Goal: Contribute content

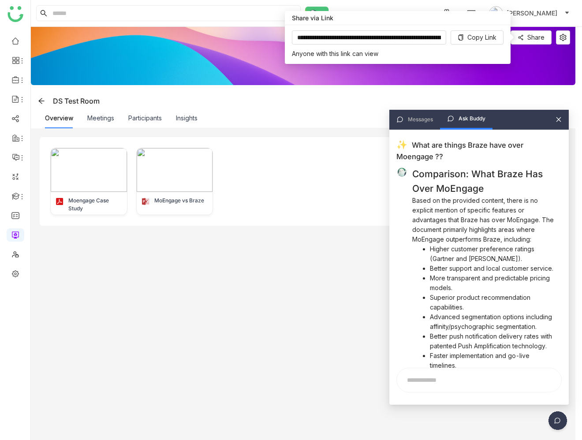
scroll to position [305, 0]
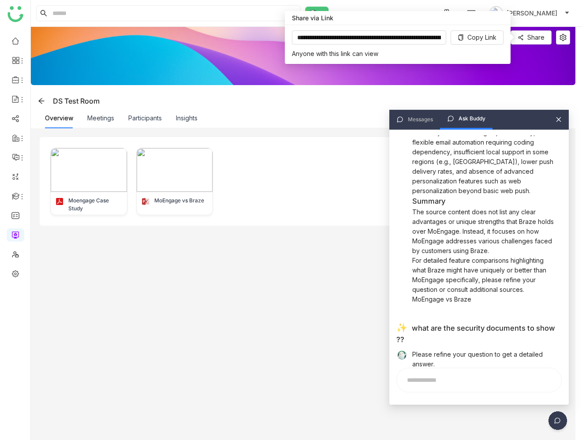
click at [302, 282] on gtmb-dsr-floating-menu at bounding box center [303, 336] width 544 height 205
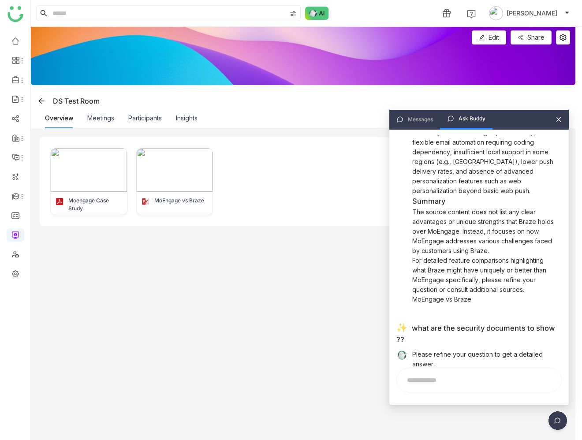
click at [558, 120] on icon at bounding box center [558, 119] width 6 height 6
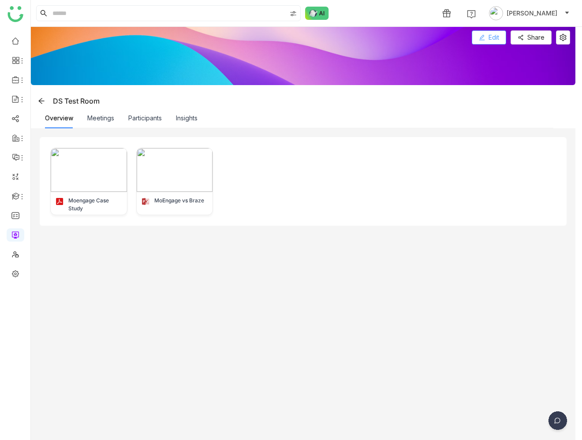
click at [493, 38] on button "Edit" at bounding box center [488, 37] width 34 height 14
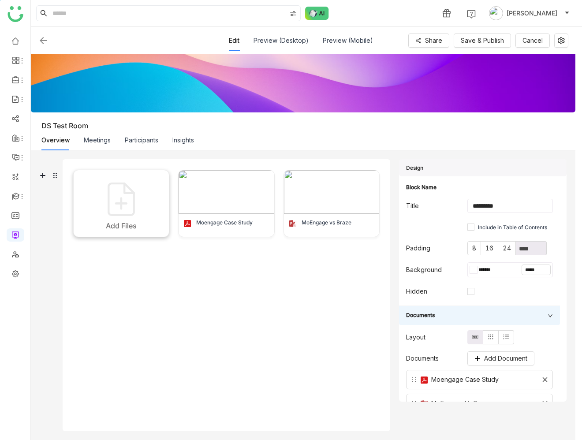
click at [131, 209] on img at bounding box center [121, 199] width 44 height 44
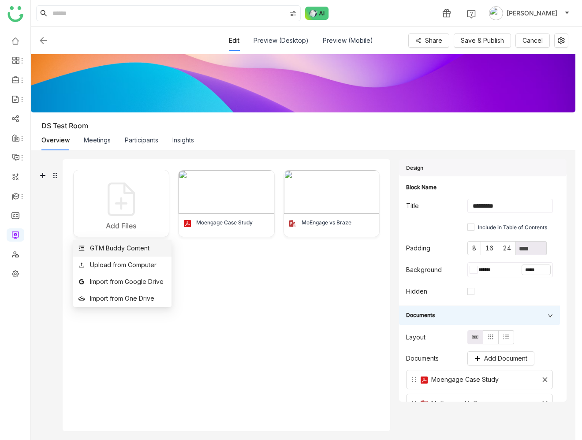
click at [130, 250] on div "GTM Buddy Content" at bounding box center [119, 248] width 59 height 10
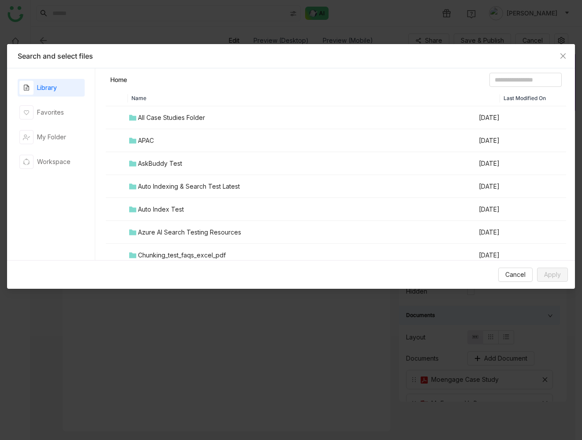
click at [187, 188] on div "Auto Indexing & Search Test Latest" at bounding box center [189, 187] width 102 height 10
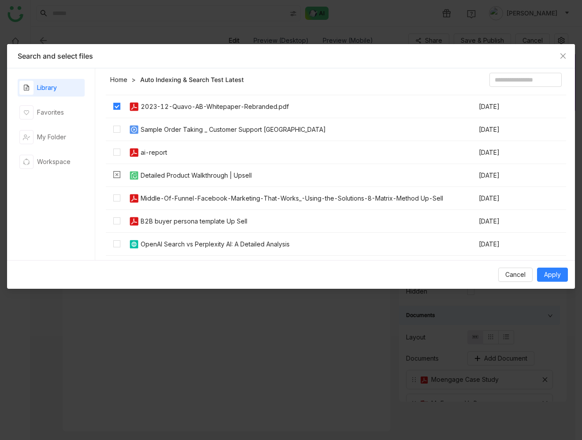
scroll to position [109, 0]
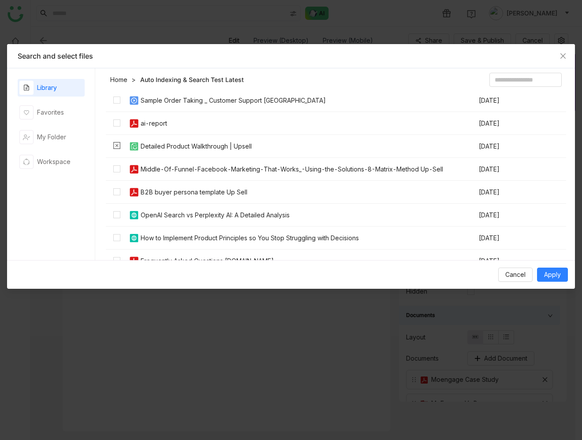
click at [149, 191] on div "B2B buyer persona template Up Sell" at bounding box center [194, 192] width 107 height 10
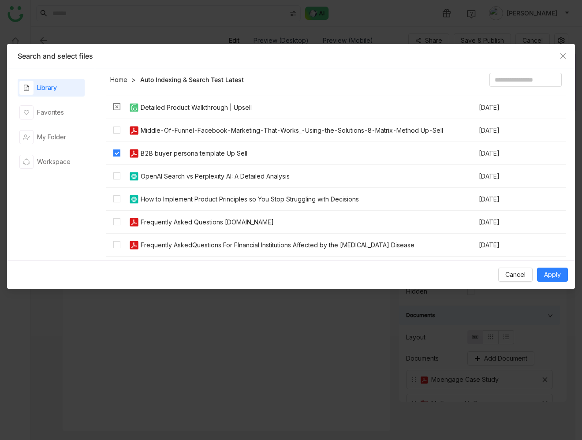
scroll to position [173, 0]
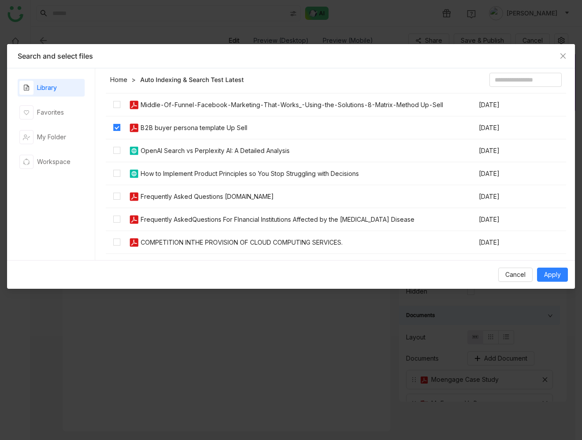
click at [193, 196] on div "Frequently Asked Questions [DOMAIN_NAME]" at bounding box center [207, 197] width 133 height 10
click at [204, 195] on div "Frequently Asked Questions [DOMAIN_NAME]" at bounding box center [207, 197] width 133 height 10
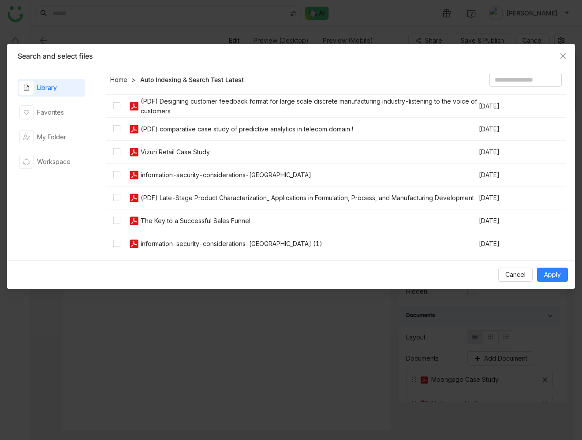
scroll to position [677, 0]
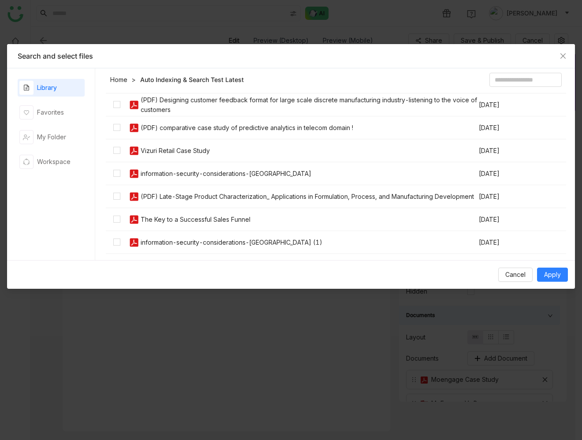
click at [161, 150] on div "Vizuri Retail Case Study" at bounding box center [175, 151] width 69 height 10
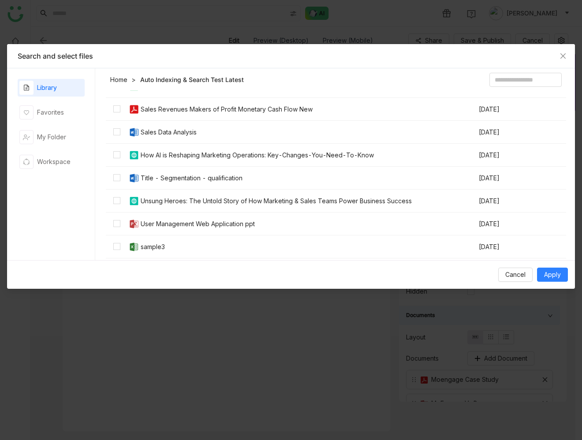
scroll to position [1079, 0]
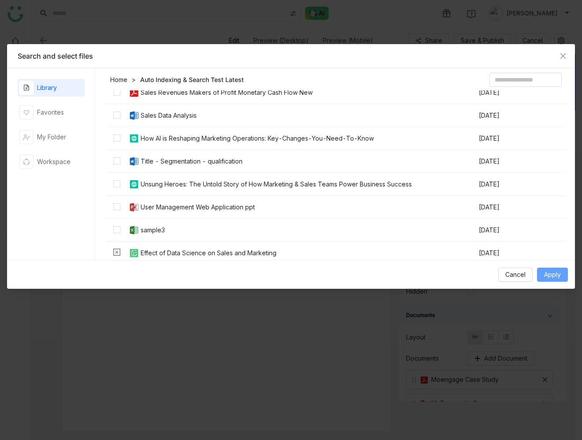
click at [549, 276] on span "Apply" at bounding box center [552, 275] width 17 height 10
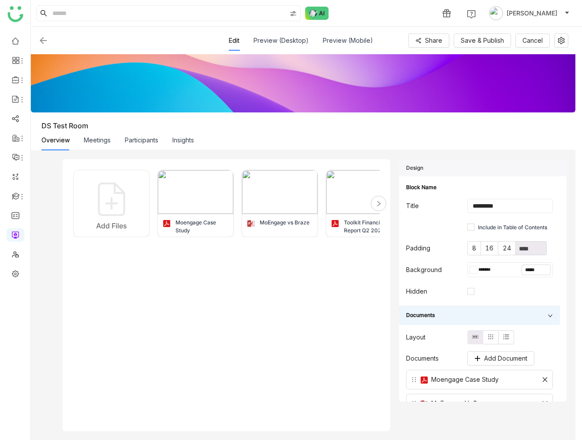
click at [382, 204] on icon at bounding box center [378, 203] width 6 height 6
click at [380, 203] on icon at bounding box center [378, 203] width 3 height 5
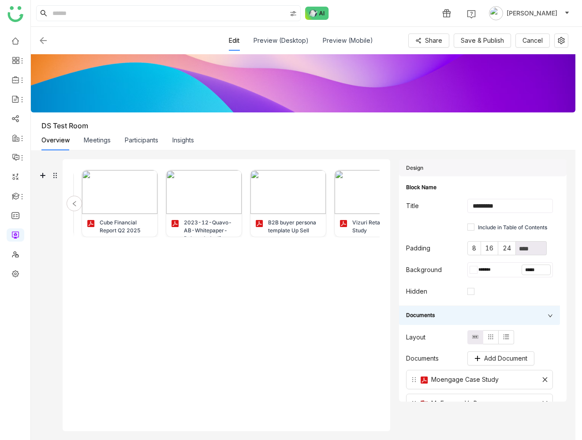
scroll to position [0, 352]
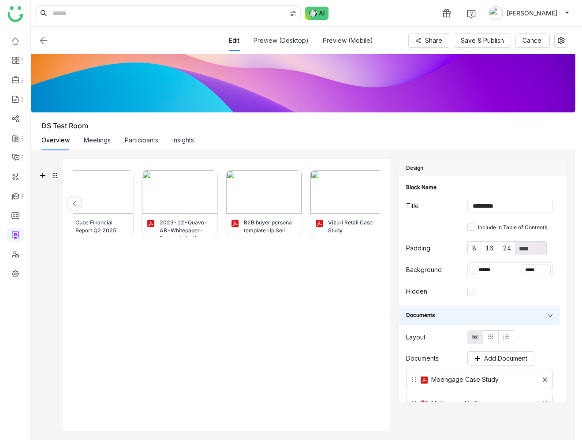
click at [70, 204] on div at bounding box center [74, 203] width 15 height 15
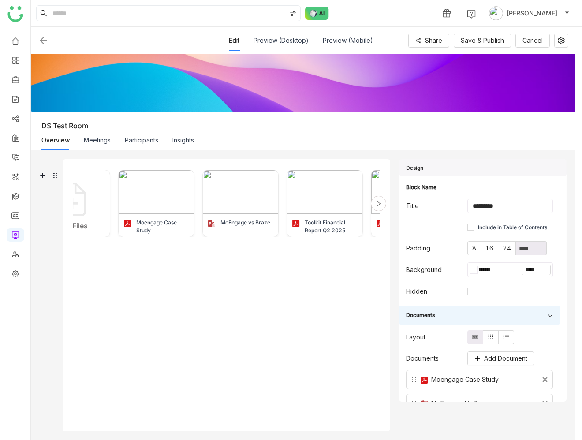
scroll to position [0, 0]
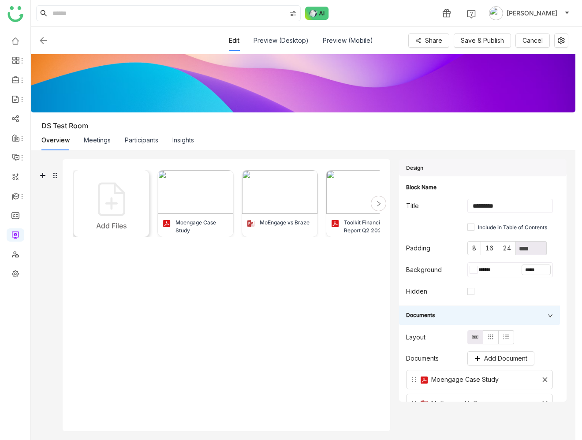
click at [123, 216] on img at bounding box center [111, 199] width 44 height 44
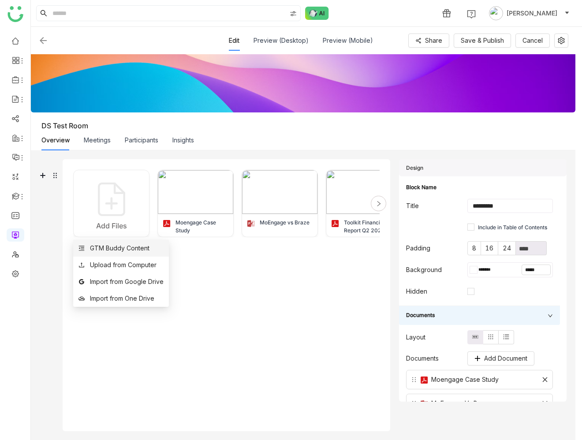
click at [127, 244] on div "GTM Buddy Content" at bounding box center [119, 248] width 59 height 10
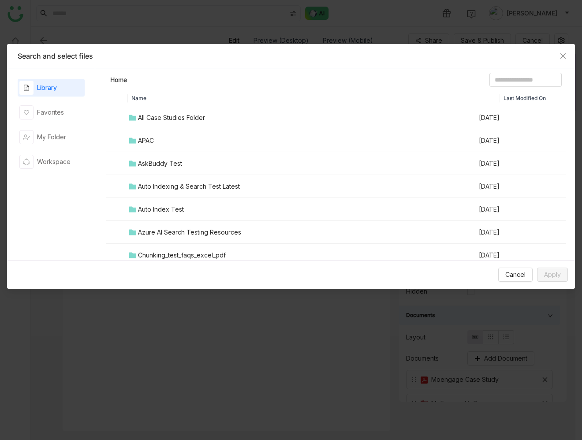
click at [181, 117] on div "All Case Studies Folder" at bounding box center [171, 118] width 67 height 10
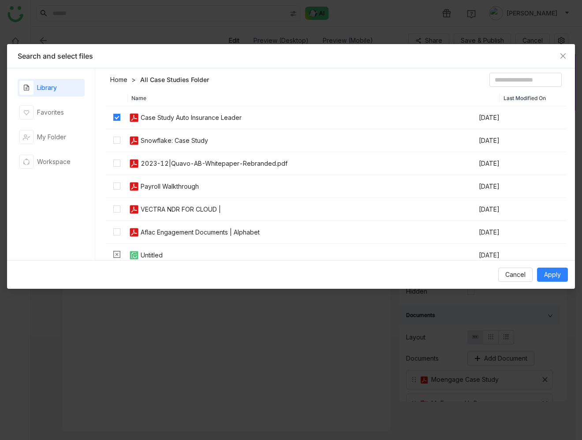
click at [119, 133] on td at bounding box center [117, 140] width 22 height 23
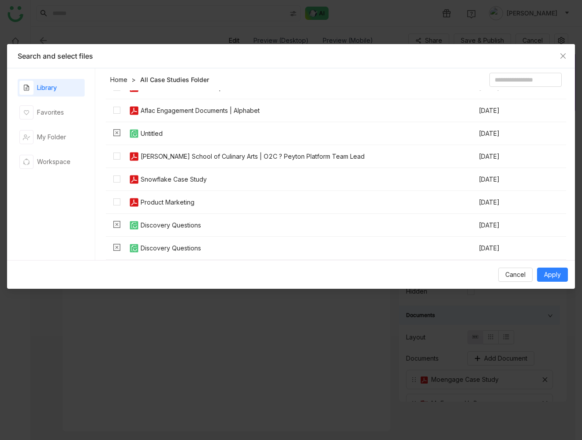
scroll to position [126, 0]
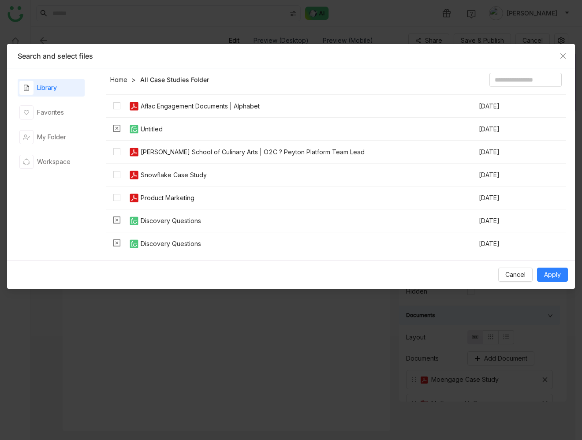
click at [178, 175] on div "Snowflake Case Study" at bounding box center [174, 175] width 66 height 10
click at [178, 197] on div "Product Marketing" at bounding box center [168, 198] width 54 height 10
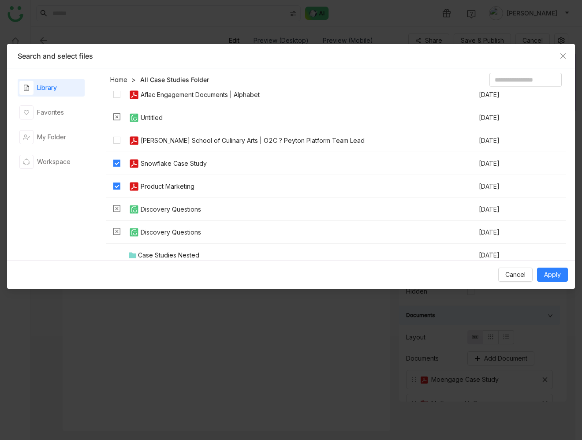
click at [241, 182] on td "Product Marketing" at bounding box center [303, 186] width 350 height 23
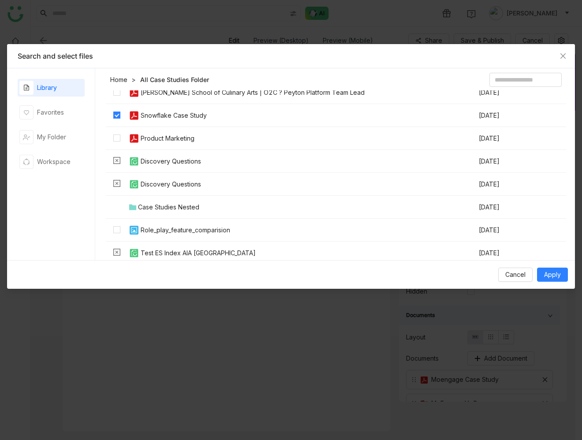
click at [171, 207] on div "Case Studies Nested" at bounding box center [168, 207] width 61 height 10
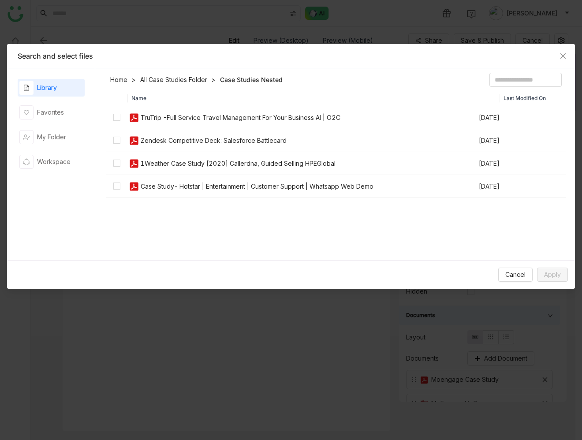
click at [172, 166] on div "1Weather Case Study [2020] Callerdna, Guided Selling HPEGlobal" at bounding box center [238, 164] width 195 height 10
click at [172, 181] on td "Case Study- Hotstar | Entertainment | Customer Support | Whatsapp Web Demo" at bounding box center [303, 186] width 350 height 23
click at [565, 271] on button "Apply" at bounding box center [552, 274] width 31 height 14
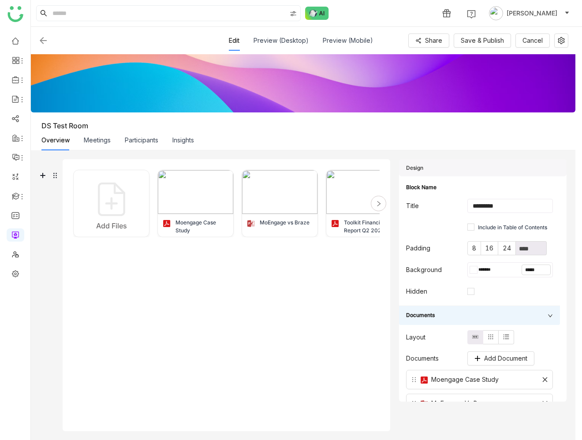
click at [381, 203] on div at bounding box center [378, 203] width 15 height 15
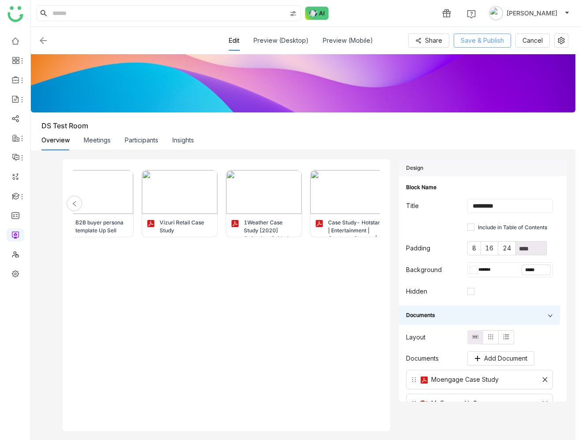
click at [489, 42] on span "Save & Publish" at bounding box center [481, 41] width 43 height 10
